Goal: Use online tool/utility: Utilize a website feature to perform a specific function

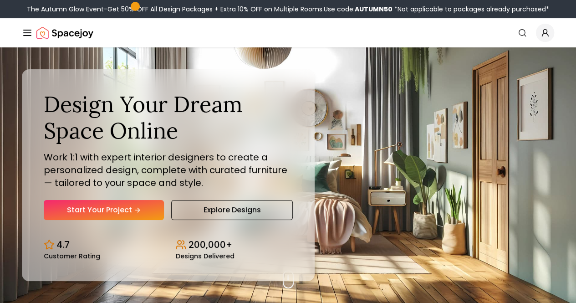
click at [0, 0] on link "Pricing" at bounding box center [0, 0] width 0 height 0
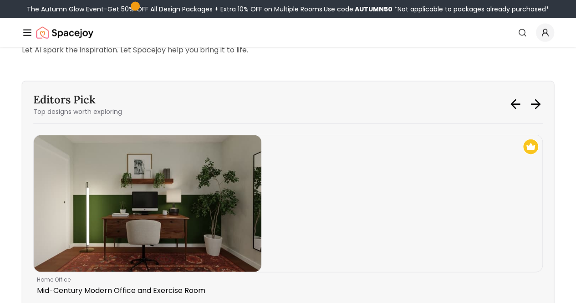
scroll to position [2649, 0]
click at [131, 32] on strong "Try Spacejoy AI Home Design Today →" at bounding box center [105, 26] width 149 height 10
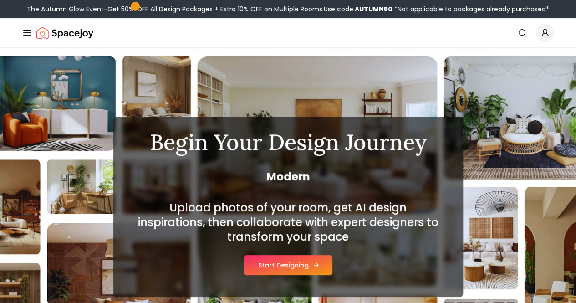
click at [308, 255] on div "Upload photos of your room, get AI design inspirations, then collaborate with e…" at bounding box center [288, 237] width 306 height 75
click at [300, 261] on button "Start Designing" at bounding box center [288, 265] width 89 height 20
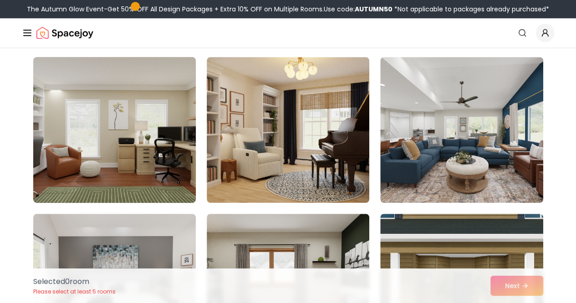
scroll to position [224, 0]
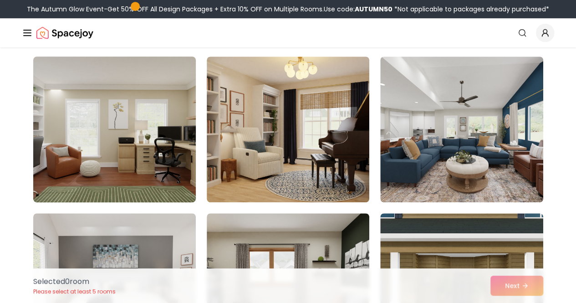
click at [118, 107] on img at bounding box center [114, 129] width 171 height 153
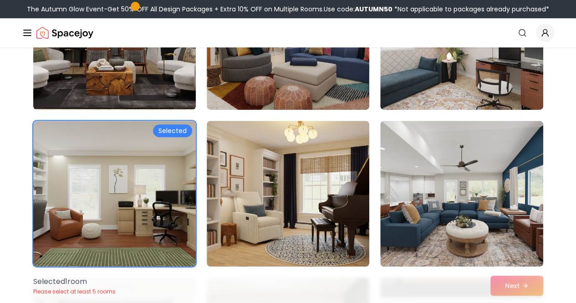
scroll to position [162, 0]
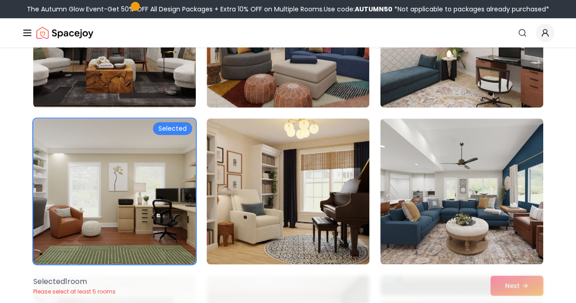
click at [282, 166] on img at bounding box center [288, 191] width 171 height 153
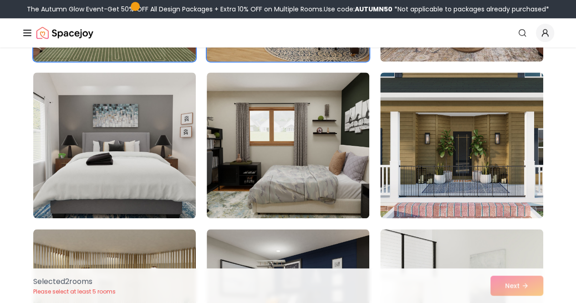
scroll to position [367, 0]
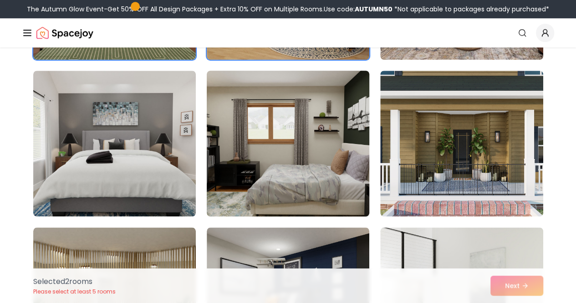
click at [272, 148] on img at bounding box center [288, 143] width 171 height 153
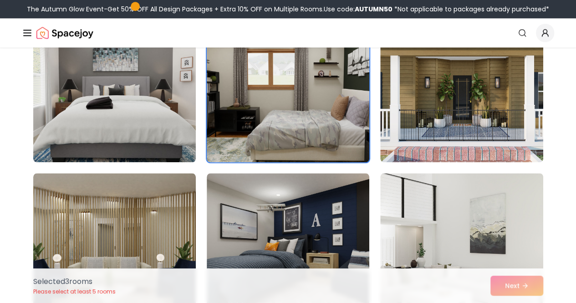
scroll to position [422, 0]
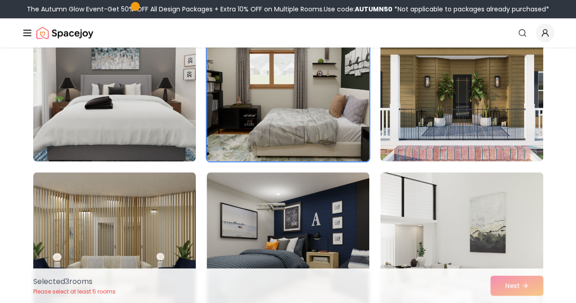
click at [144, 91] on img at bounding box center [114, 88] width 171 height 153
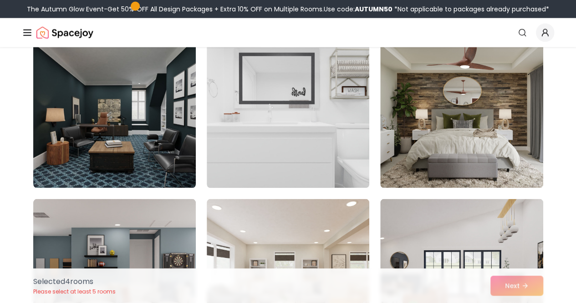
scroll to position [1001, 0]
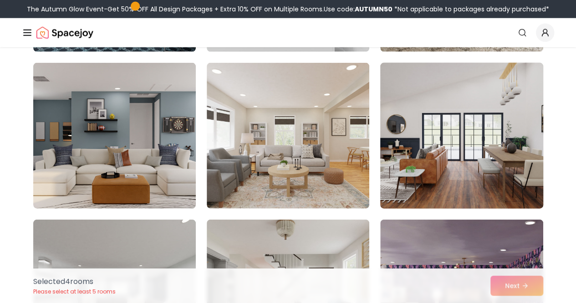
click at [459, 100] on img at bounding box center [461, 135] width 171 height 153
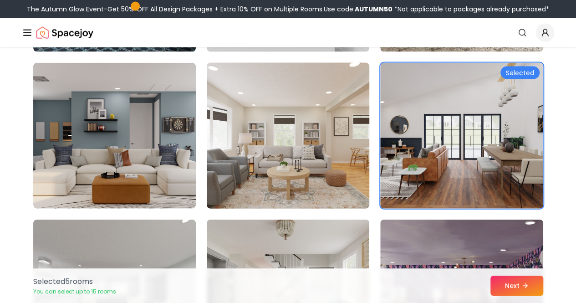
click at [318, 125] on img at bounding box center [288, 135] width 171 height 153
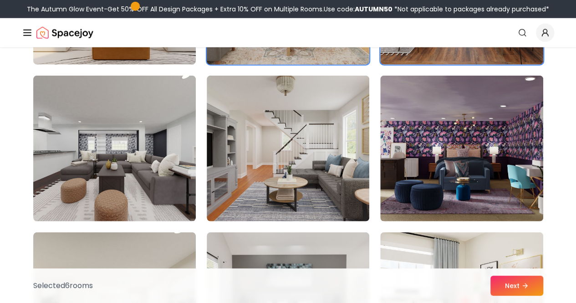
scroll to position [1150, 0]
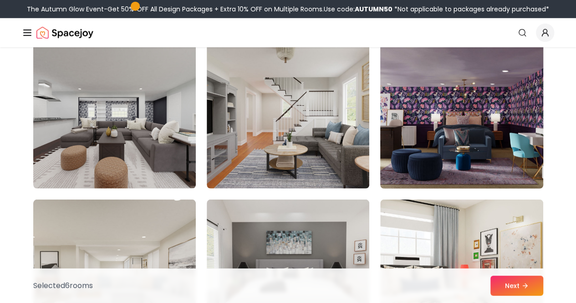
click at [447, 119] on img at bounding box center [461, 115] width 171 height 153
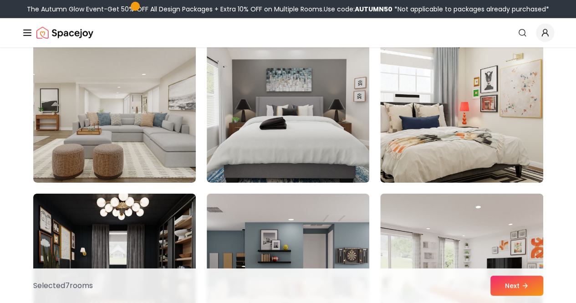
scroll to position [1340, 0]
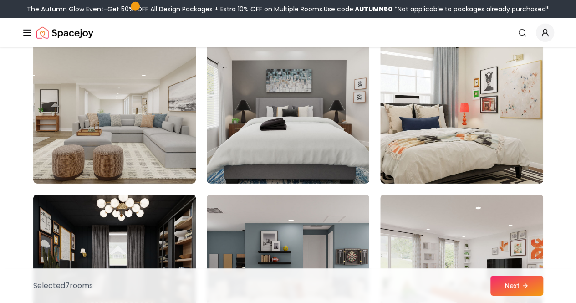
click at [447, 119] on img at bounding box center [461, 111] width 163 height 146
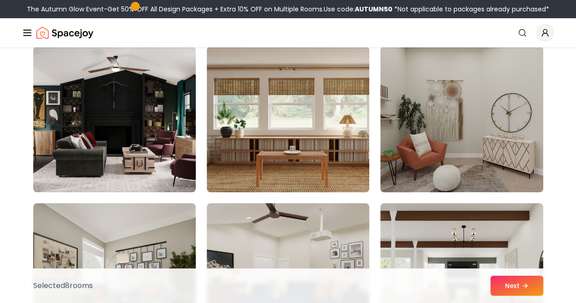
scroll to position [1645, 0]
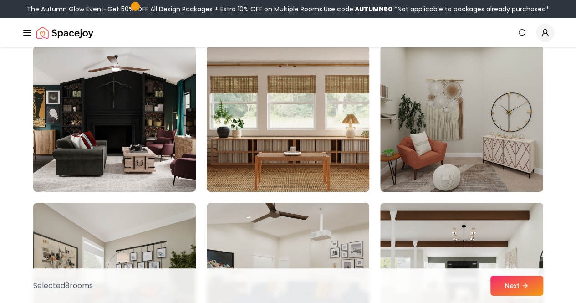
click at [288, 120] on img at bounding box center [288, 118] width 171 height 153
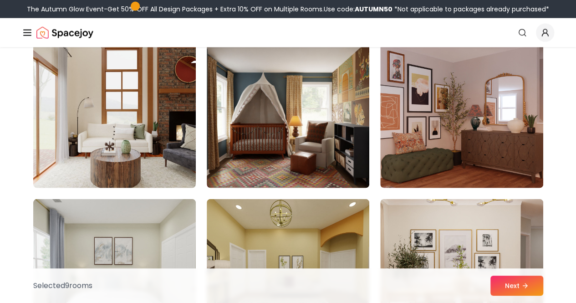
scroll to position [2751, 0]
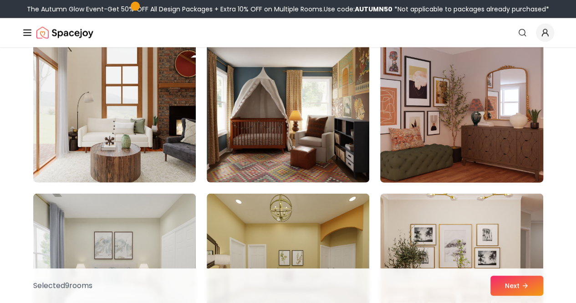
click at [459, 118] on img at bounding box center [461, 109] width 171 height 153
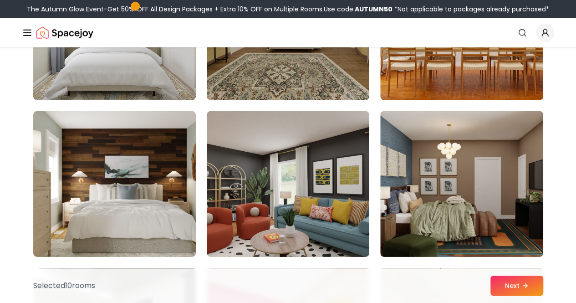
scroll to position [2992, 0]
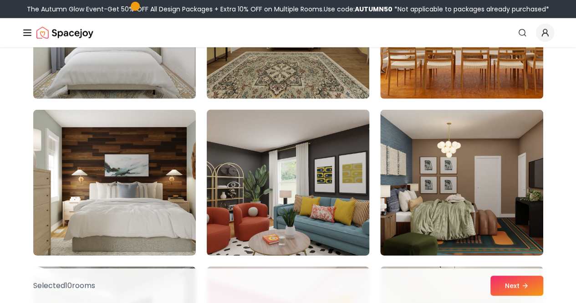
click at [318, 176] on img at bounding box center [288, 182] width 171 height 153
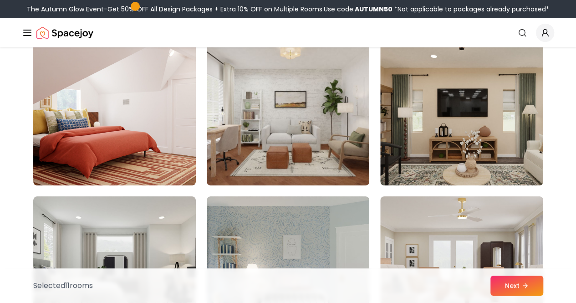
scroll to position [3376, 0]
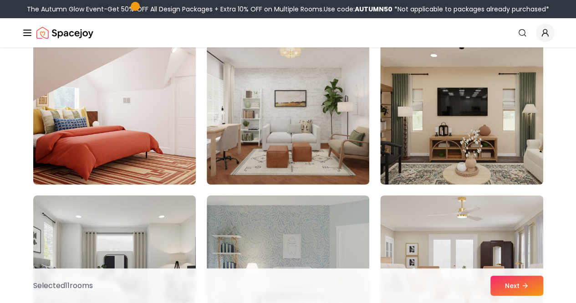
click at [127, 133] on img at bounding box center [114, 111] width 171 height 153
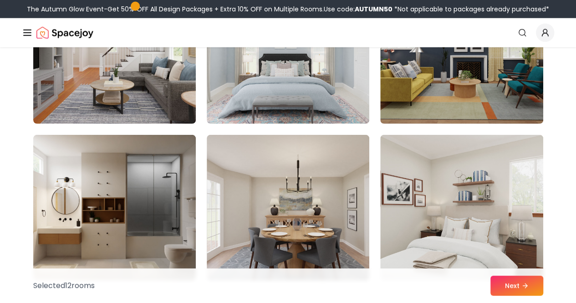
scroll to position [4534, 0]
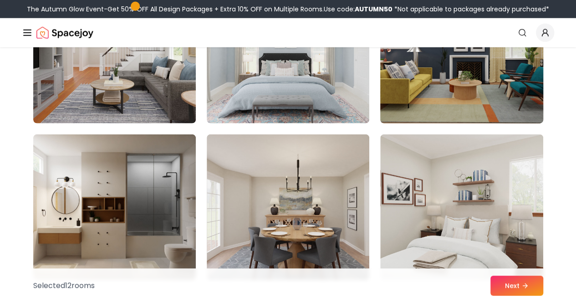
click at [421, 68] on img at bounding box center [461, 50] width 171 height 153
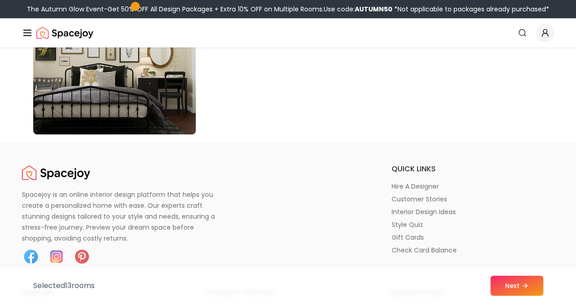
scroll to position [5220, 0]
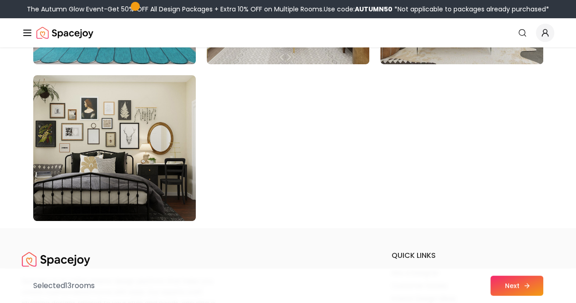
click at [513, 280] on button "Next" at bounding box center [517, 286] width 53 height 20
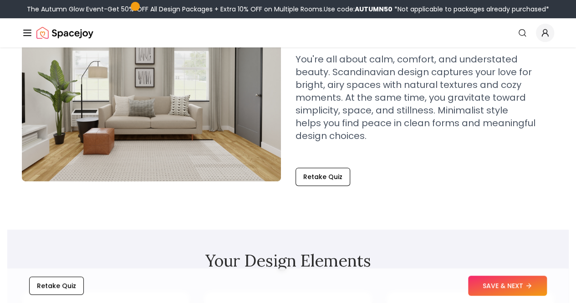
scroll to position [99, 0]
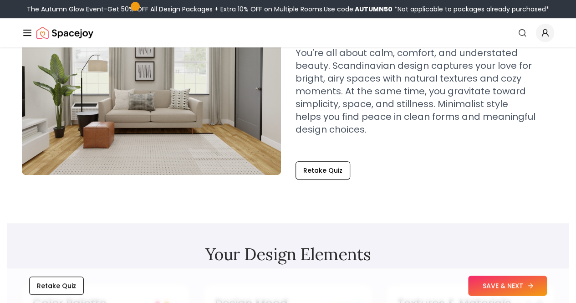
click at [518, 285] on button "SAVE & NEXT" at bounding box center [507, 286] width 79 height 20
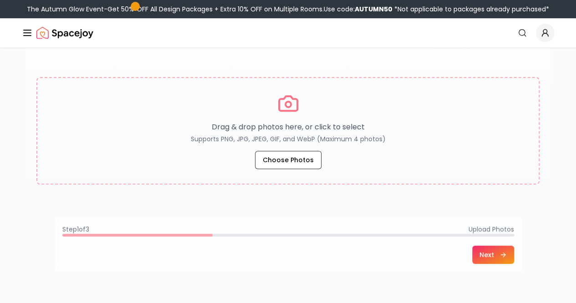
scroll to position [159, 0]
